Goal: Task Accomplishment & Management: Manage account settings

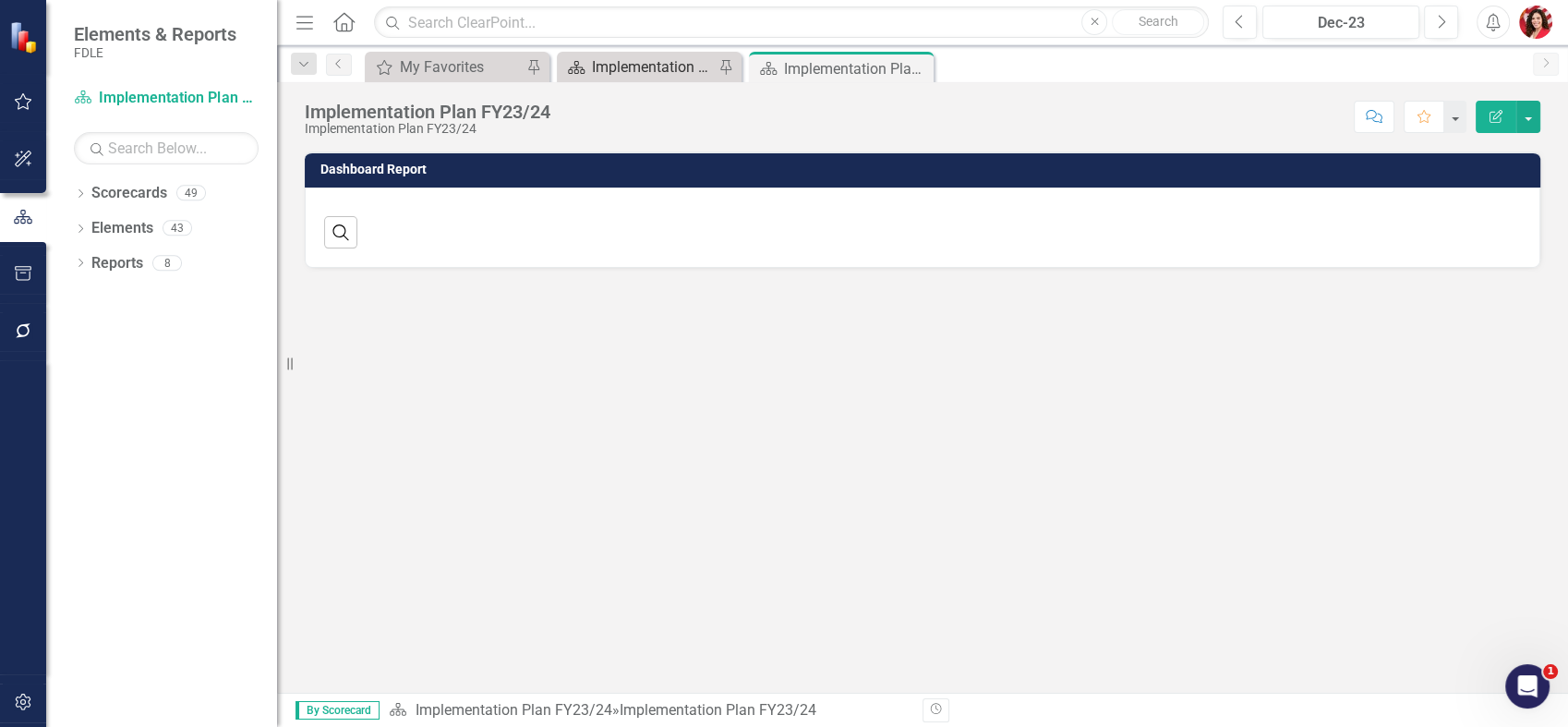
click at [662, 56] on div "Implementation Plan FY25/26" at bounding box center [653, 67] width 122 height 23
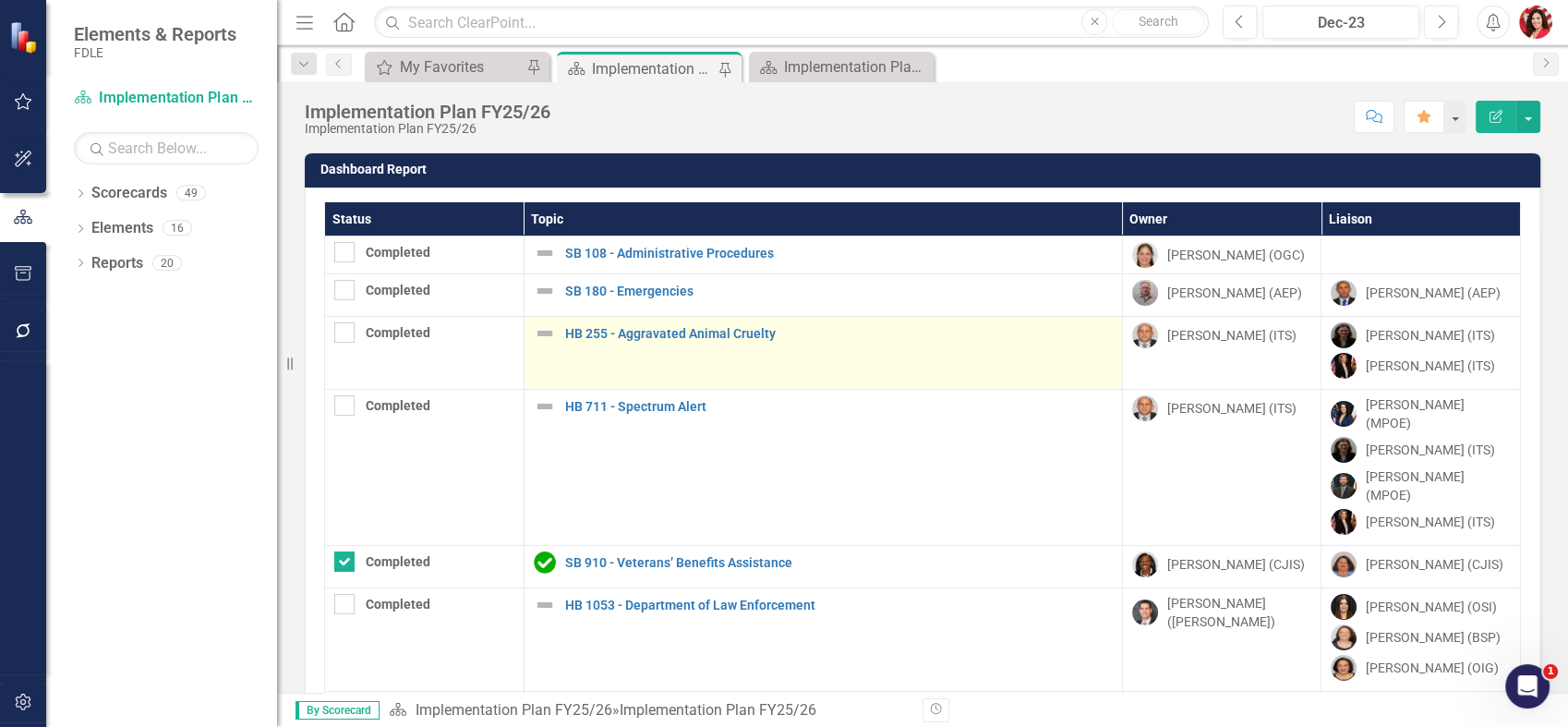
click at [593, 339] on div "HB 255 - Aggravated Animal Cruelty" at bounding box center [824, 333] width 579 height 22
click at [591, 327] on link "HB 255 - Aggravated Animal Cruelty" at bounding box center [839, 334] width 548 height 14
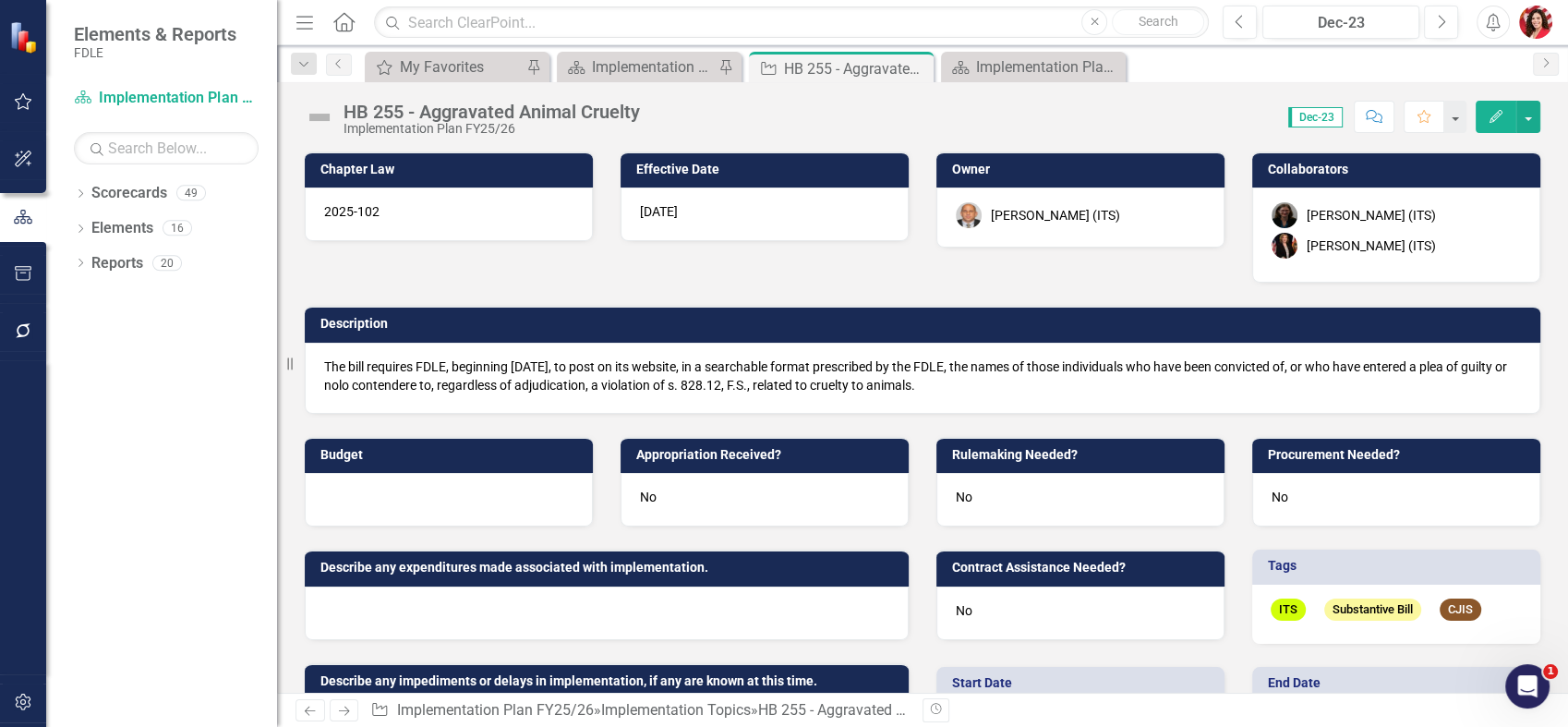
click at [1402, 254] on div "[PERSON_NAME] (ITS)" at bounding box center [1371, 246] width 130 height 19
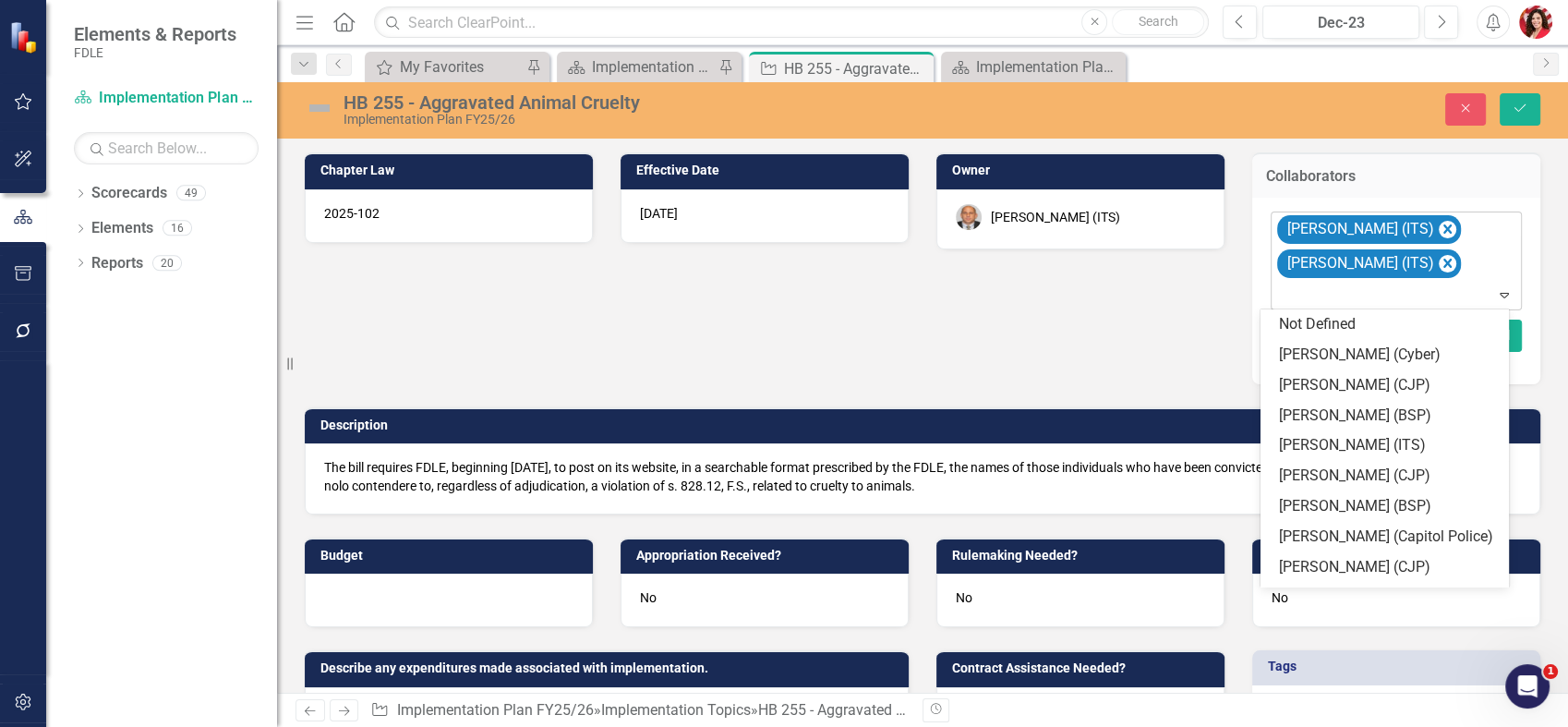
click at [1495, 298] on icon "Expand" at bounding box center [1505, 295] width 19 height 15
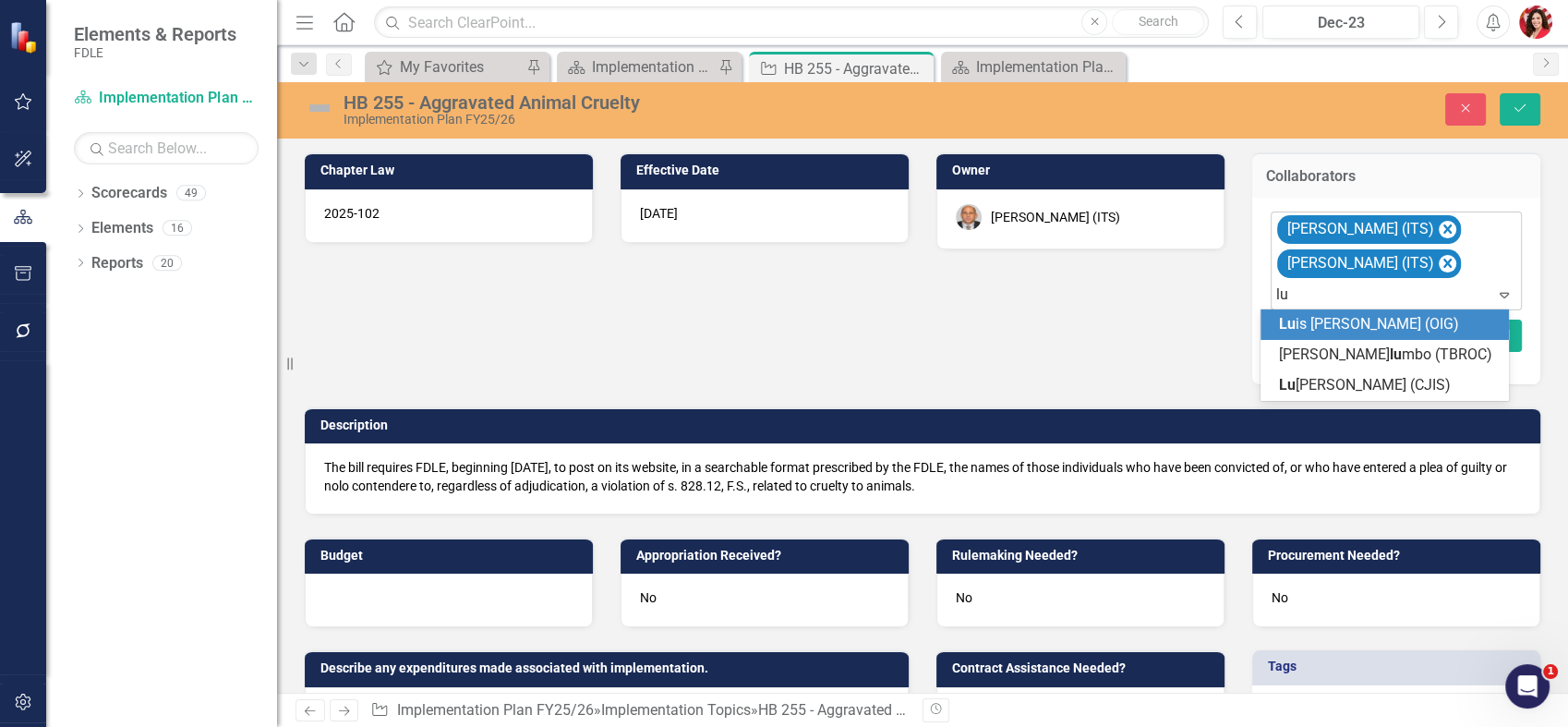
type input "l"
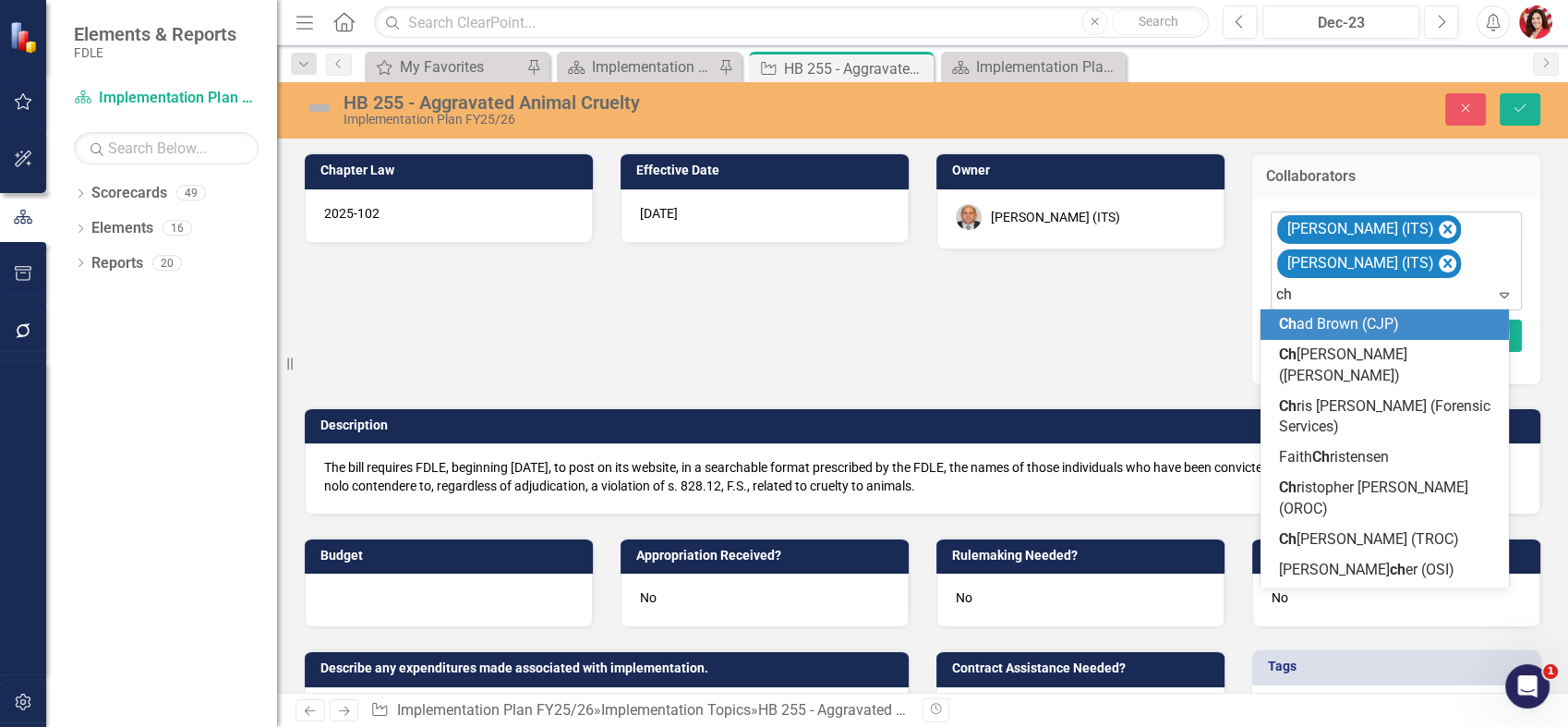
type input "chu"
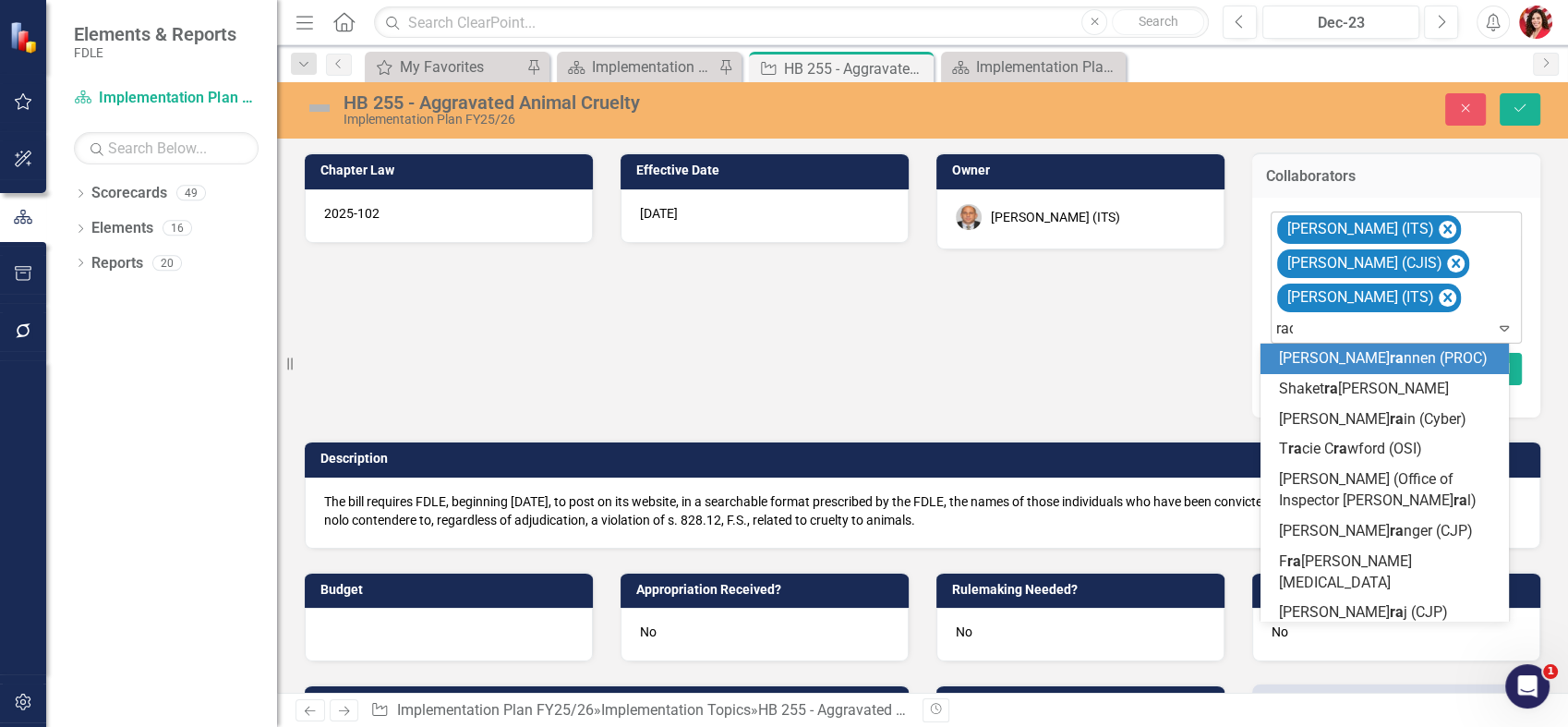
type input "rach"
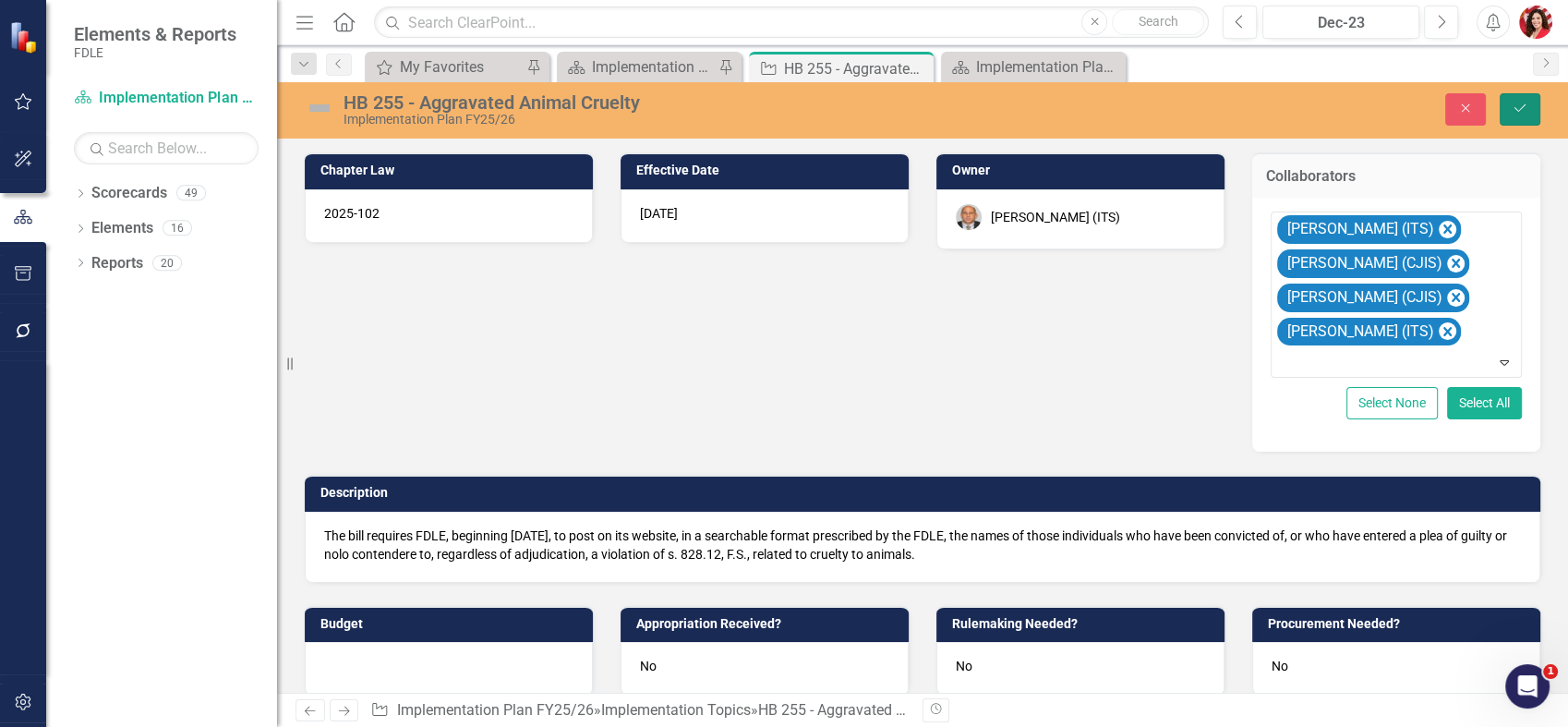
click at [1530, 109] on button "Save" at bounding box center [1520, 110] width 41 height 32
